Goal: Book appointment/travel/reservation

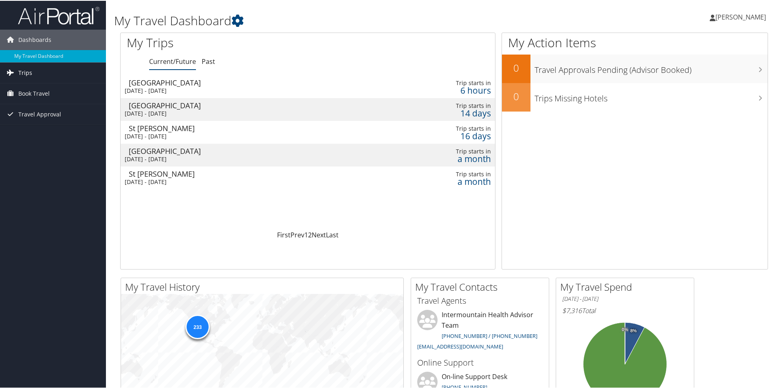
click at [48, 72] on link "Trips" at bounding box center [53, 72] width 106 height 20
click at [43, 90] on link "Current/Future Trips" at bounding box center [53, 88] width 106 height 12
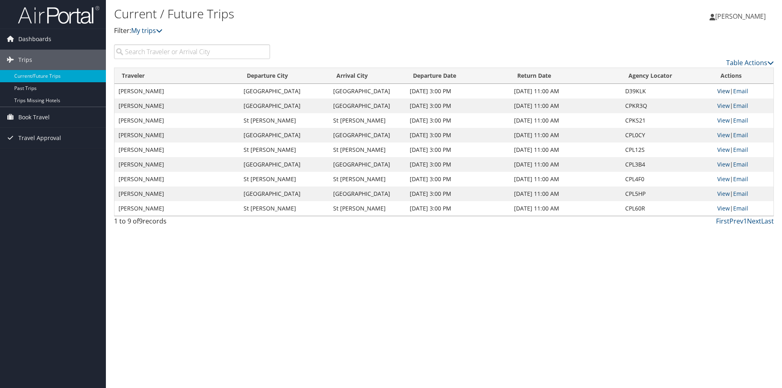
click at [723, 91] on link "View" at bounding box center [723, 91] width 13 height 8
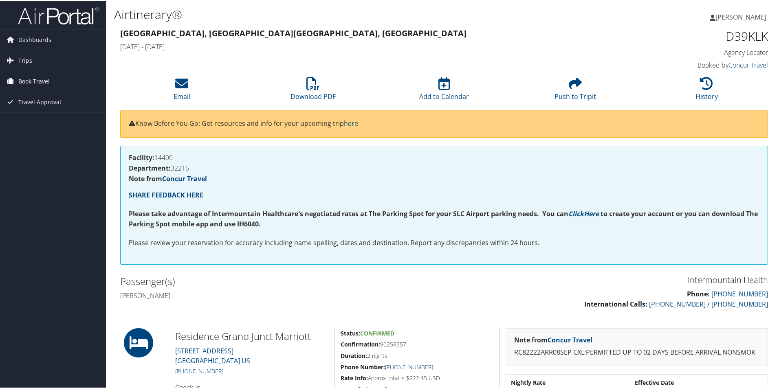
click at [31, 78] on span "Book Travel" at bounding box center [33, 80] width 31 height 20
click at [37, 119] on link "Book/Manage Online Trips" at bounding box center [53, 121] width 106 height 12
